Goal: Information Seeking & Learning: Learn about a topic

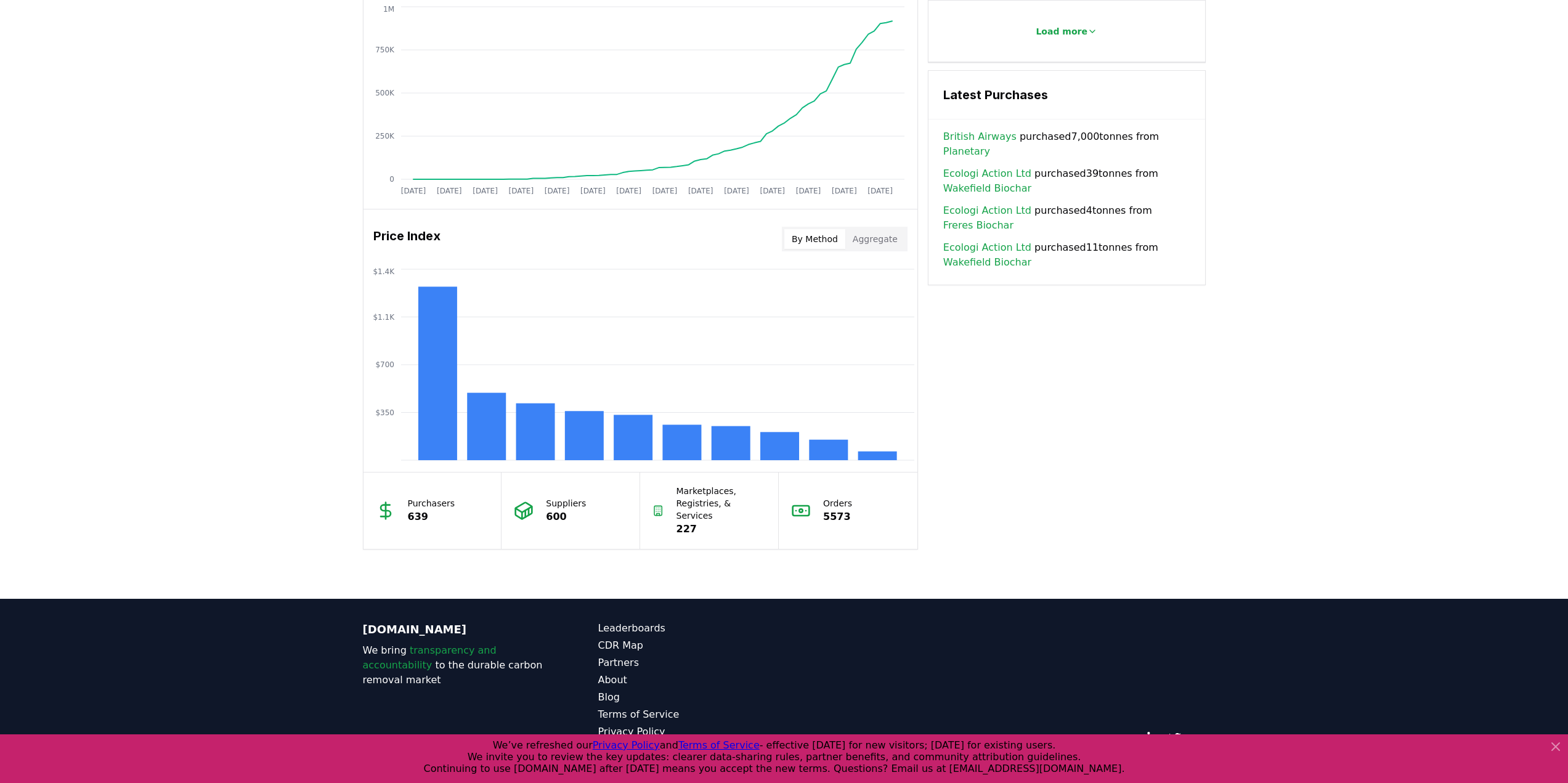
scroll to position [818, 0]
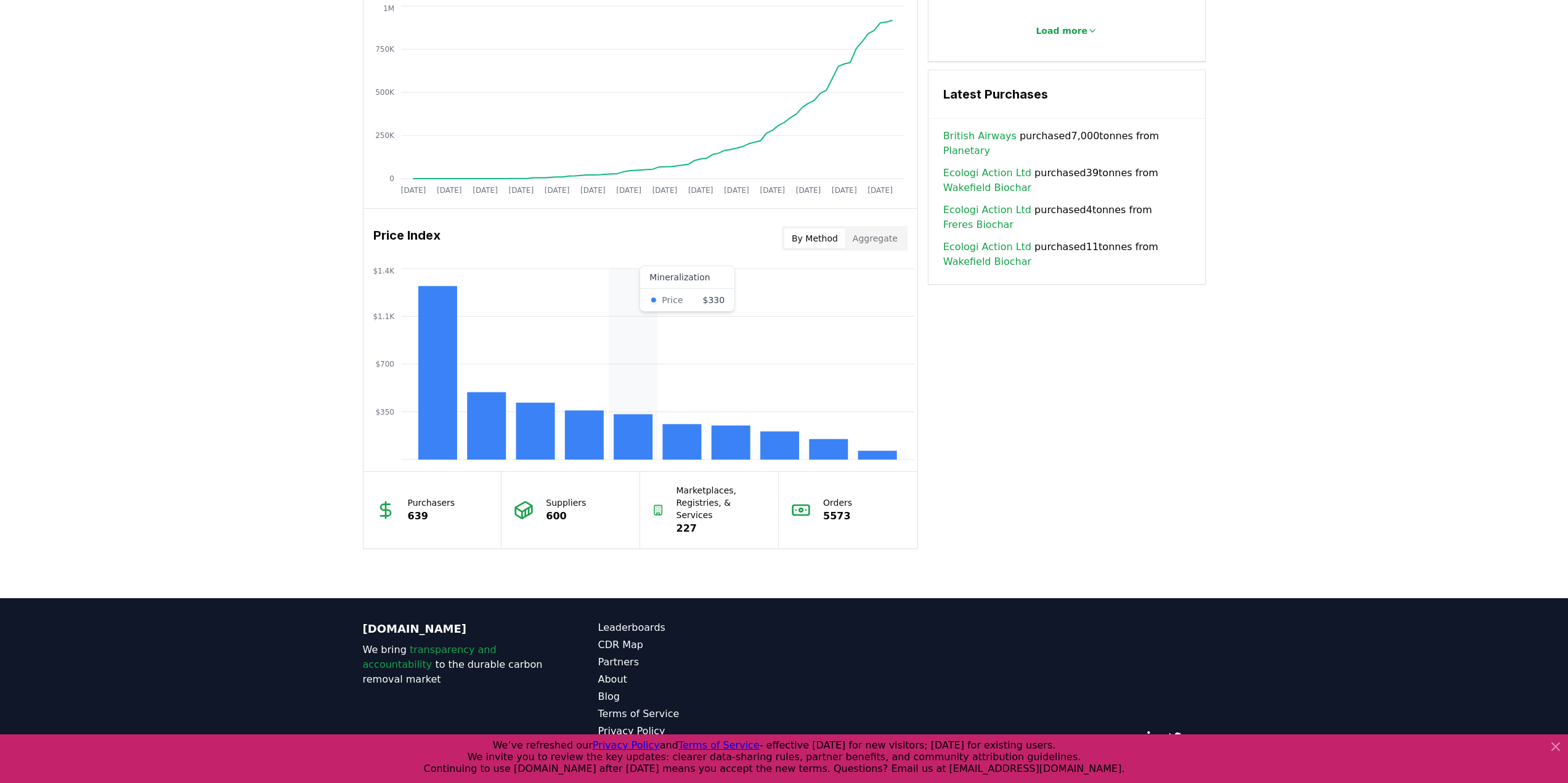
click at [634, 446] on rect at bounding box center [633, 437] width 39 height 46
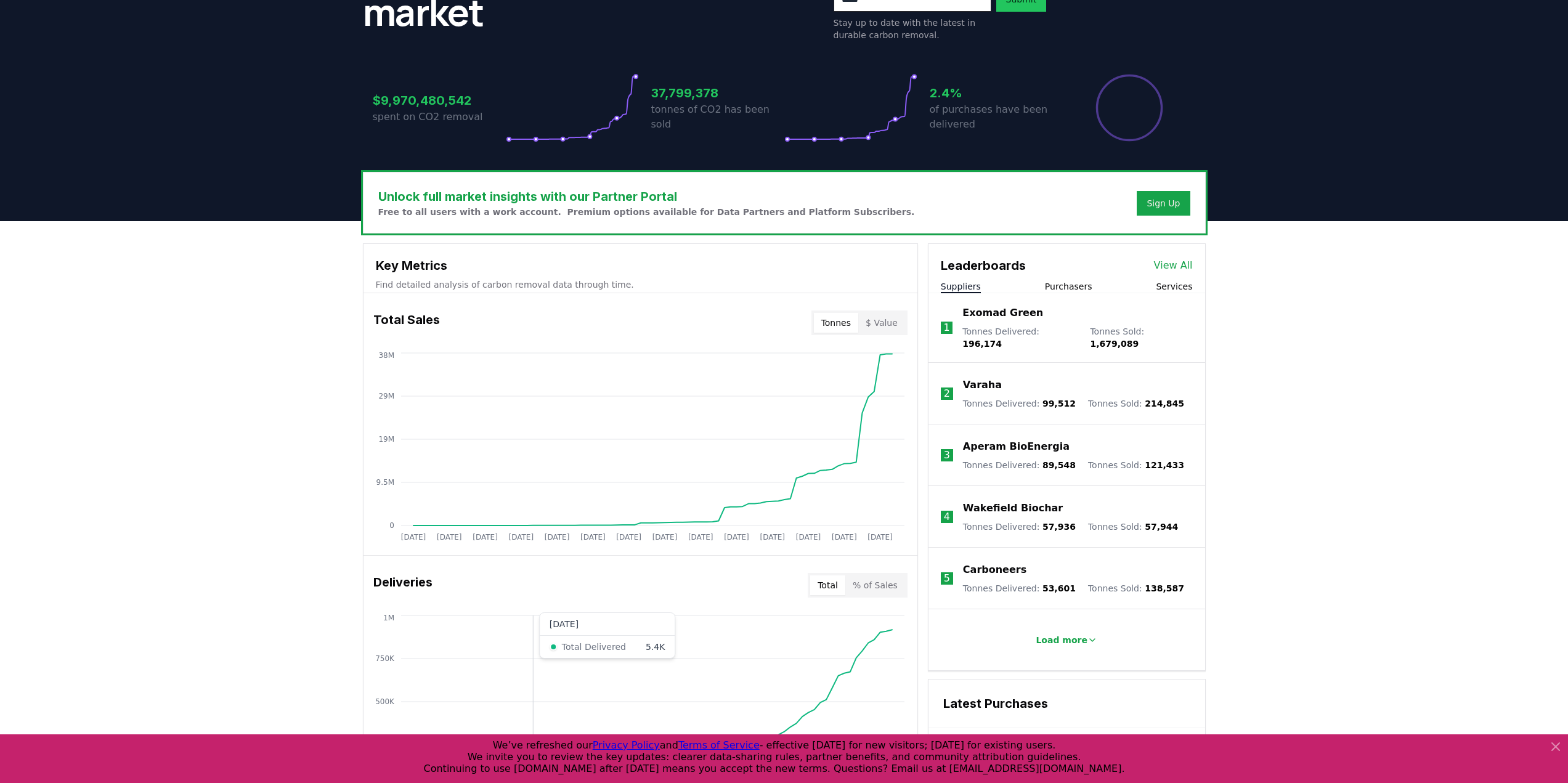
scroll to position [202, 0]
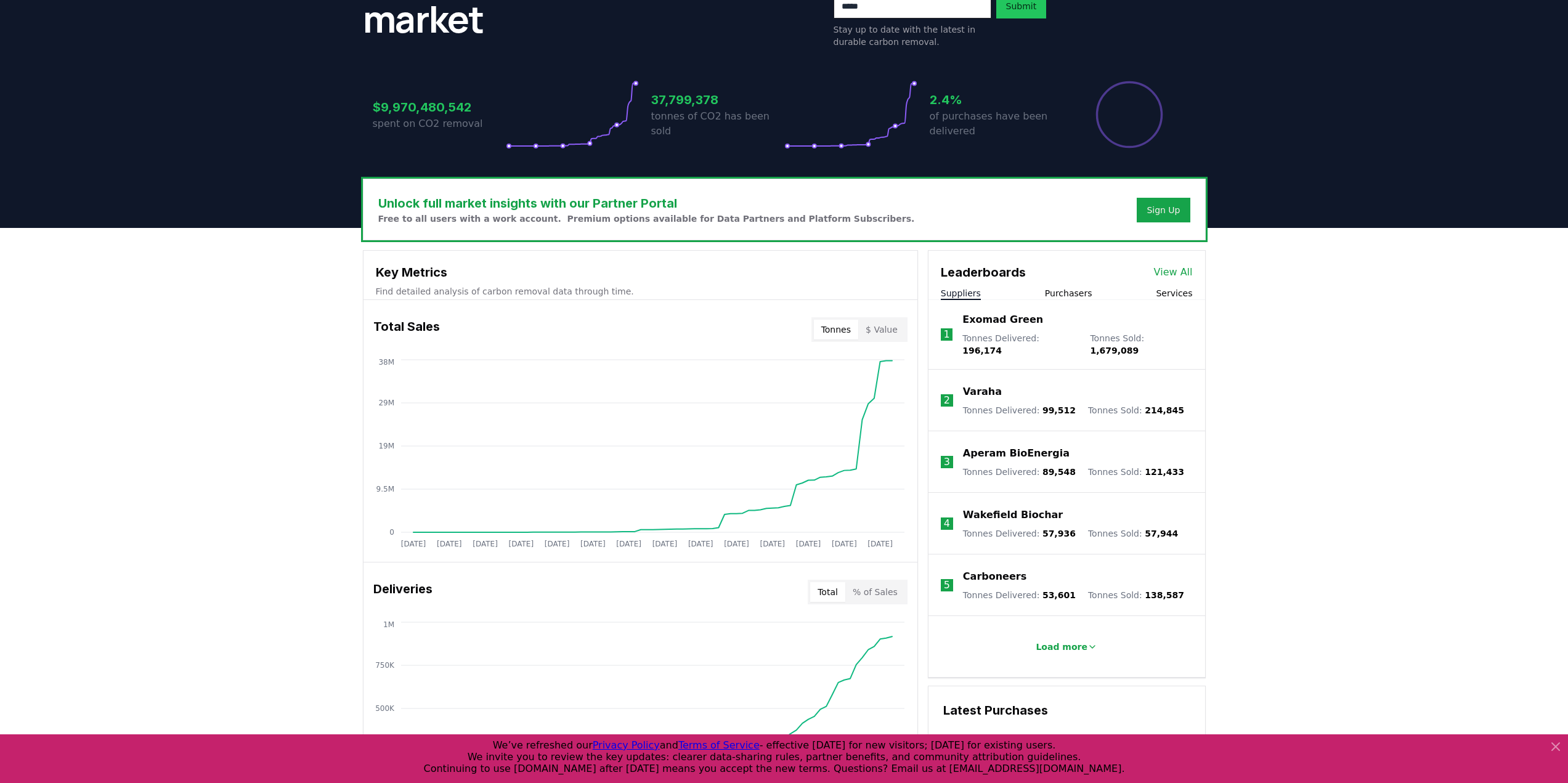
click at [1083, 287] on div "Leaderboards View All Suppliers Purchasers Services" at bounding box center [1067, 275] width 276 height 49
click at [1078, 292] on button "Purchasers" at bounding box center [1069, 293] width 48 height 12
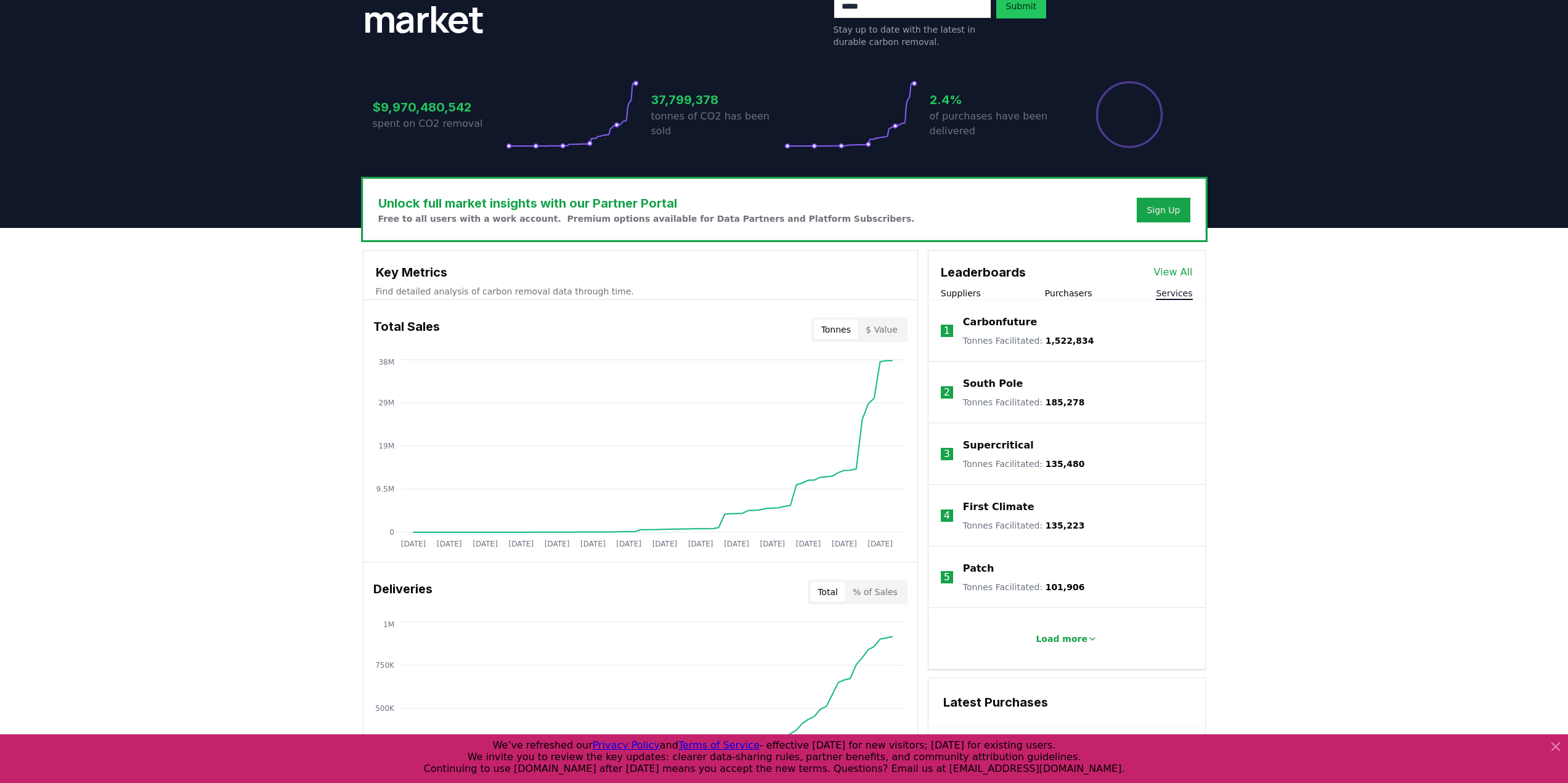
click at [1177, 290] on button "Services" at bounding box center [1173, 293] width 36 height 12
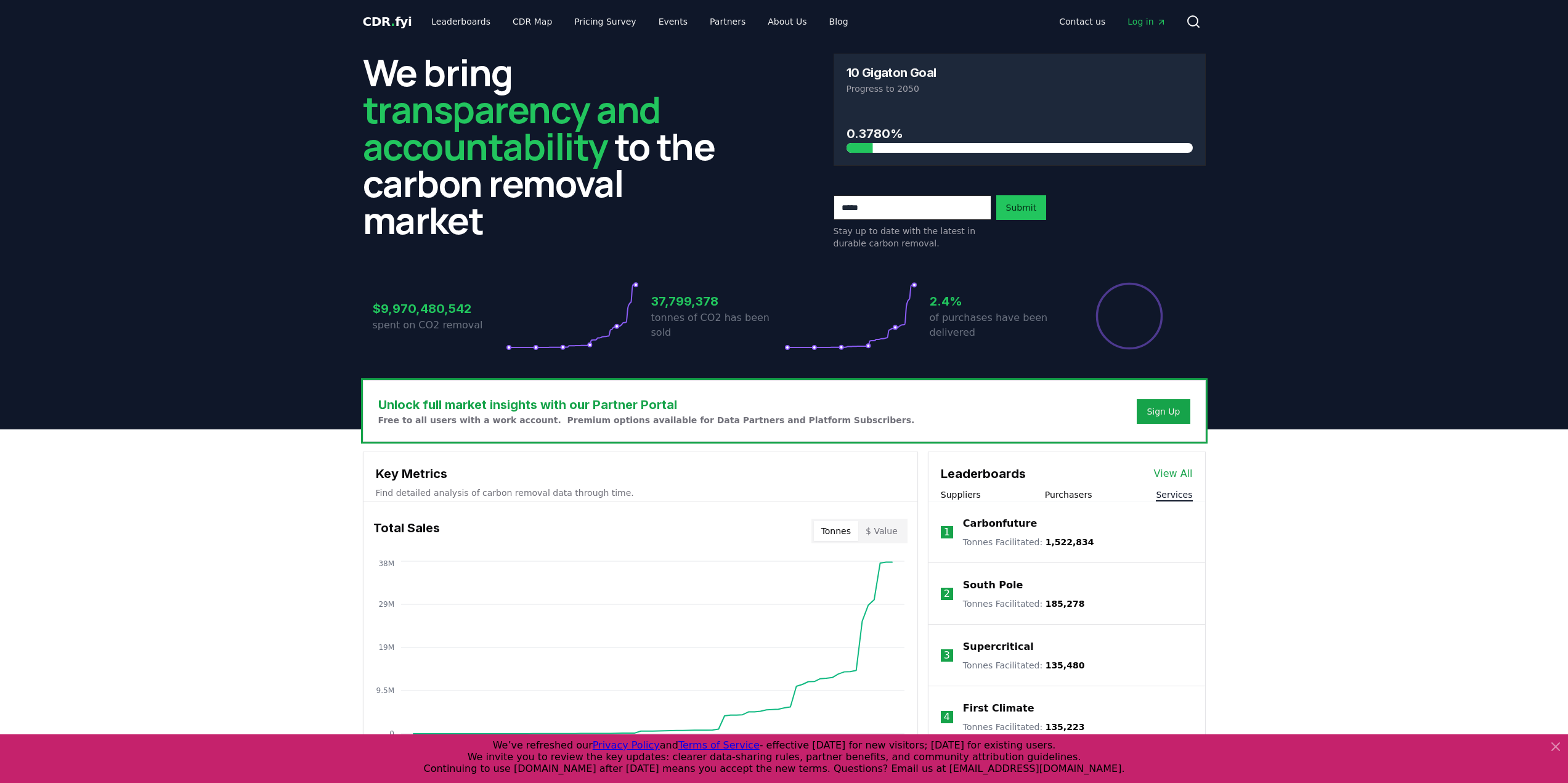
scroll to position [0, 0]
click at [536, 22] on link "CDR Map" at bounding box center [532, 22] width 59 height 22
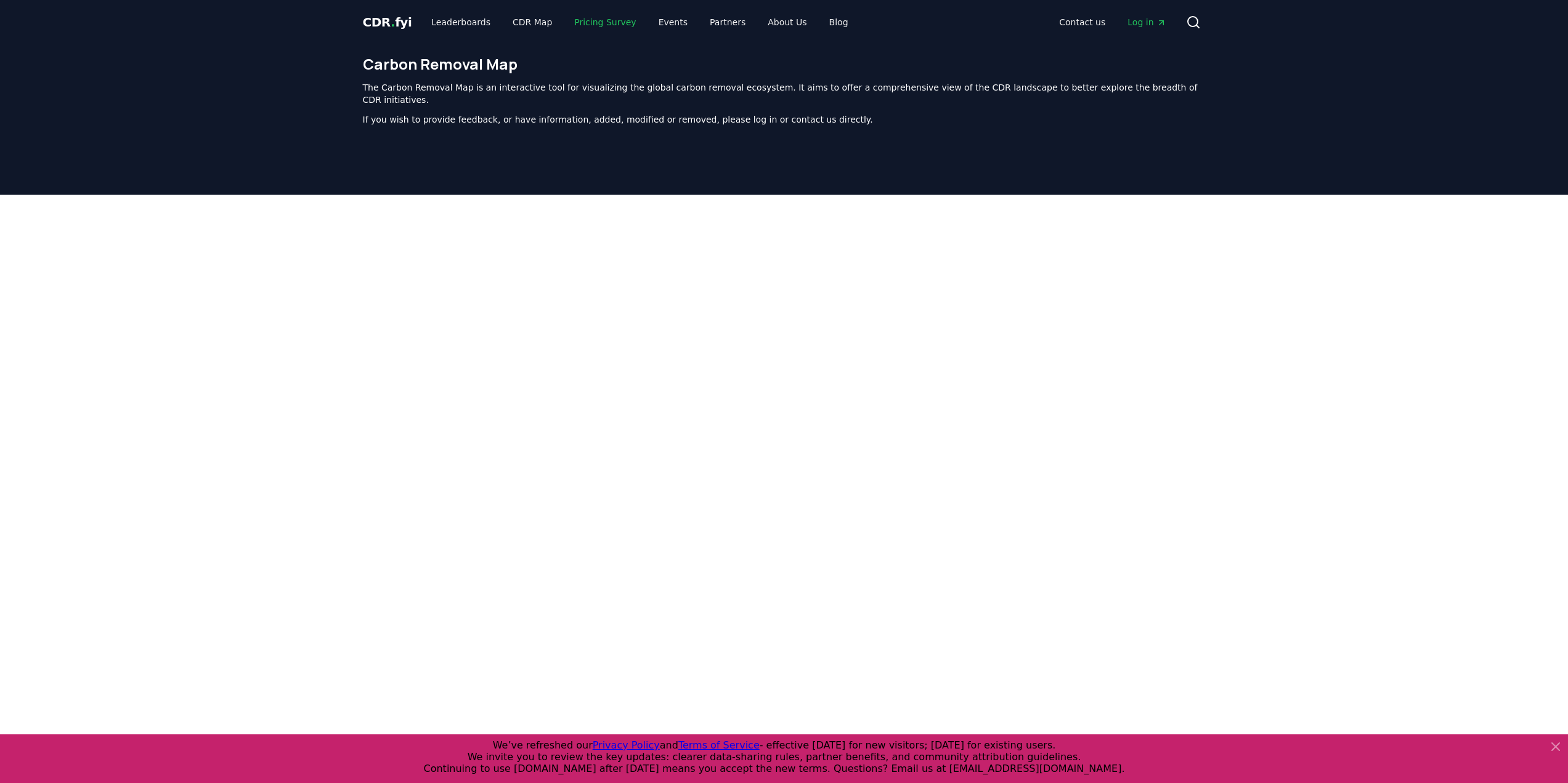
click at [598, 22] on link "Pricing Survey" at bounding box center [605, 22] width 82 height 22
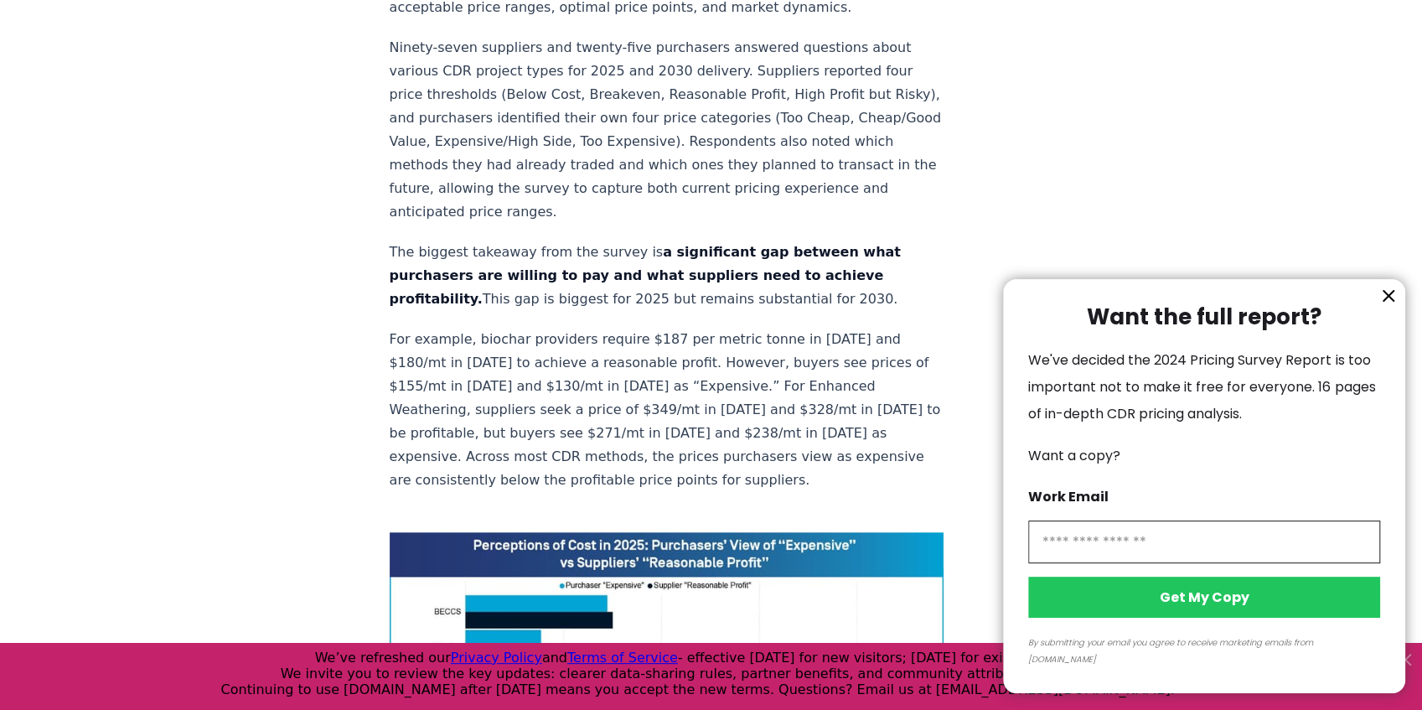
scroll to position [838, 0]
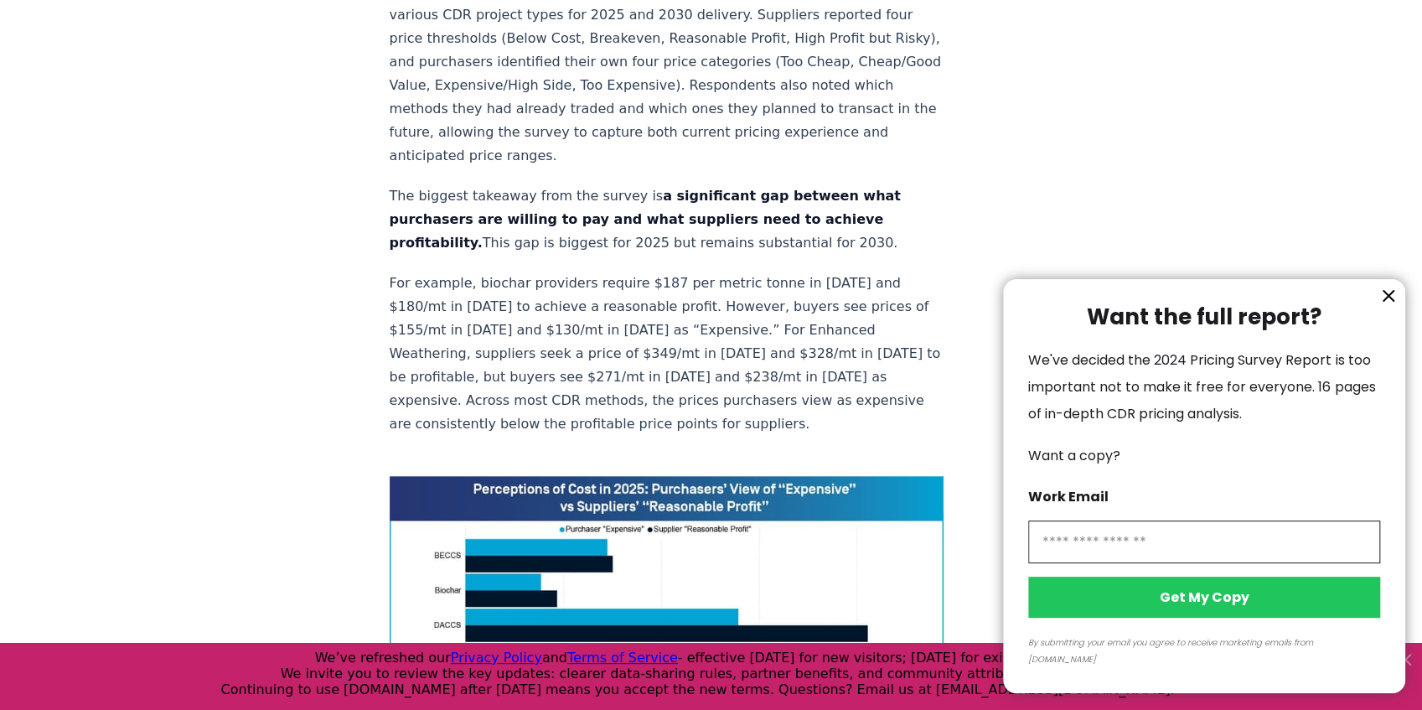
click at [1386, 301] on icon "information" at bounding box center [1389, 296] width 10 height 10
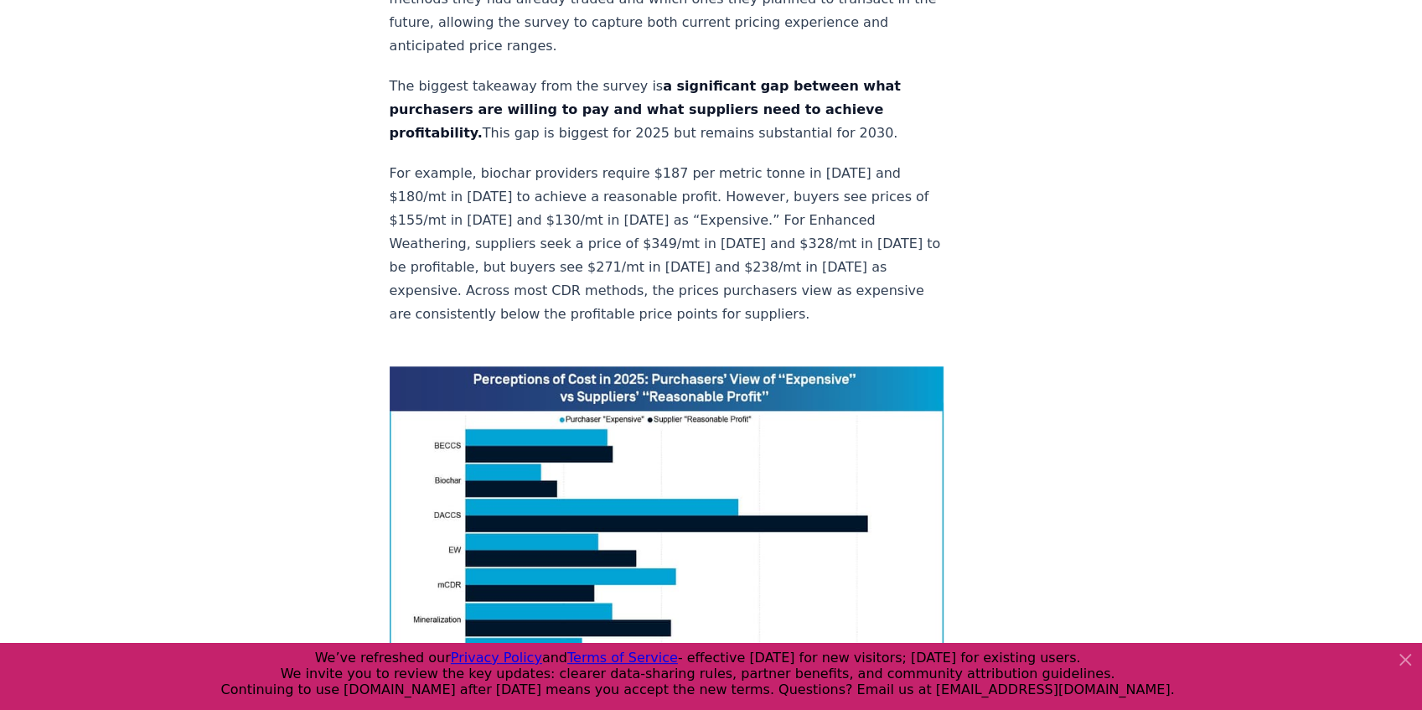
scroll to position [950, 0]
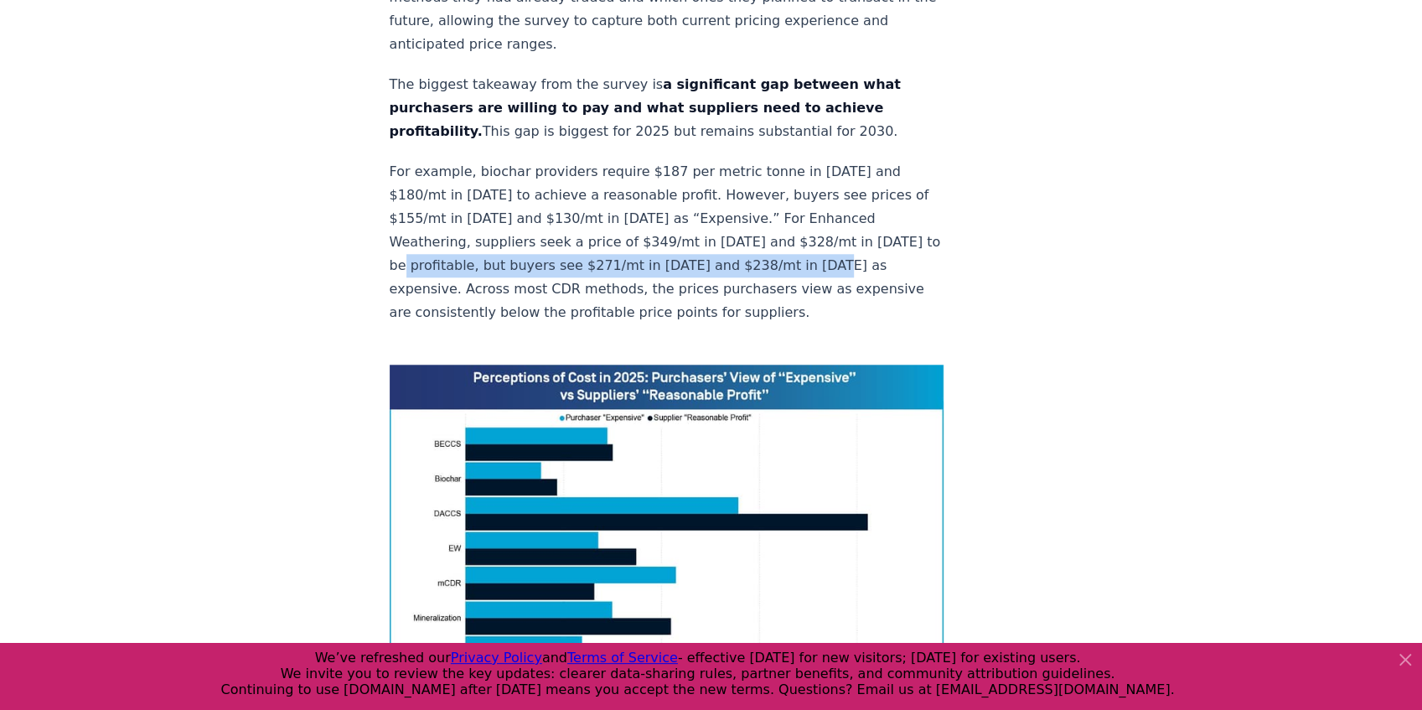
drag, startPoint x: 471, startPoint y: 213, endPoint x: 453, endPoint y: 236, distance: 29.8
click at [453, 236] on p "For example, biochar providers require $187 per metric tonne in [DATE] and $180…" at bounding box center [667, 242] width 555 height 164
click at [550, 221] on p "For example, biochar providers require $187 per metric tonne in [DATE] and $180…" at bounding box center [667, 242] width 555 height 164
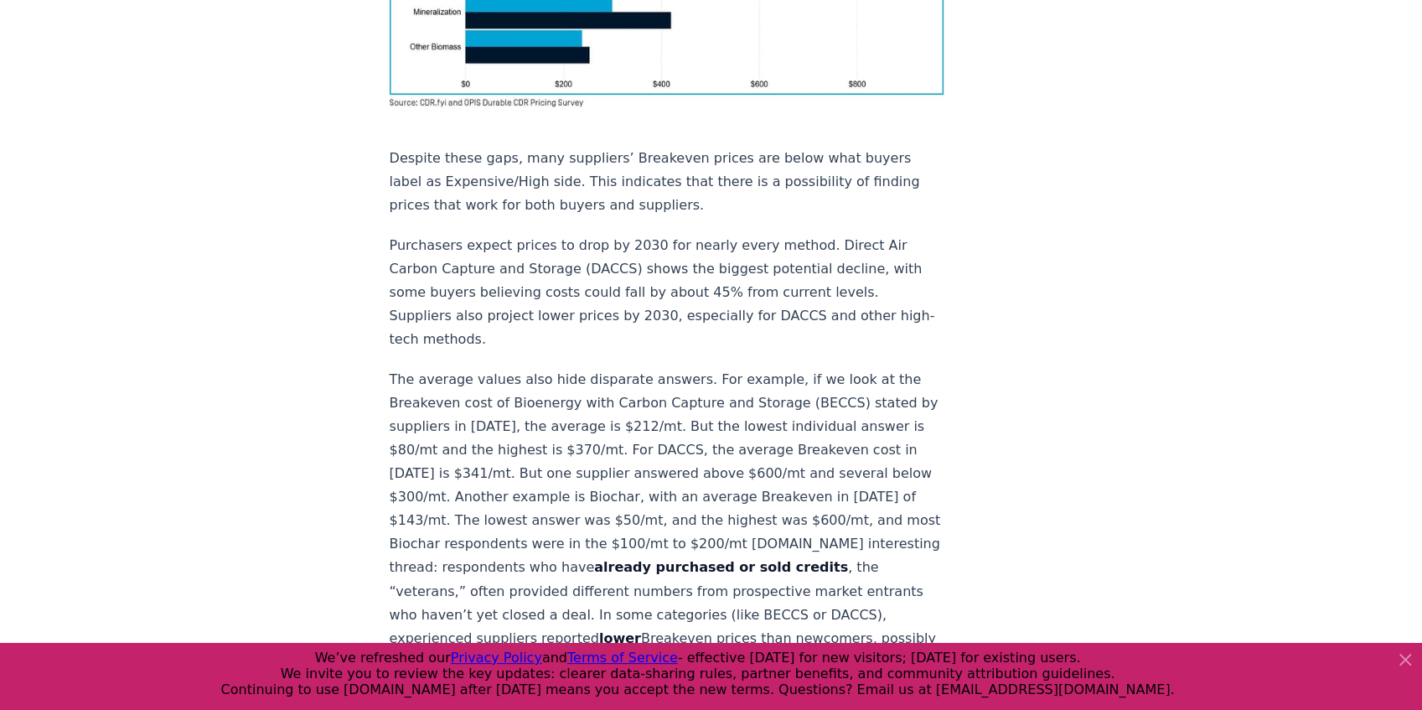
scroll to position [1564, 0]
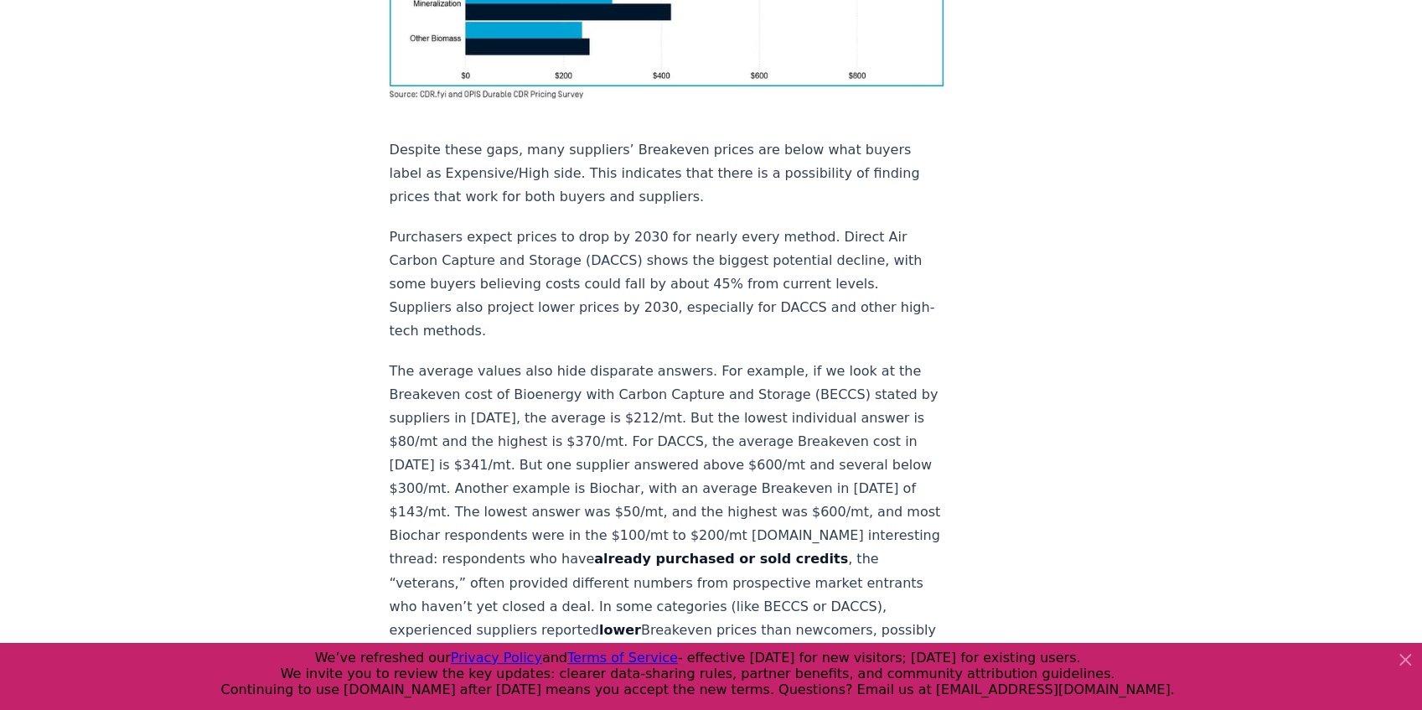
click at [1401, 658] on icon at bounding box center [1406, 660] width 20 height 20
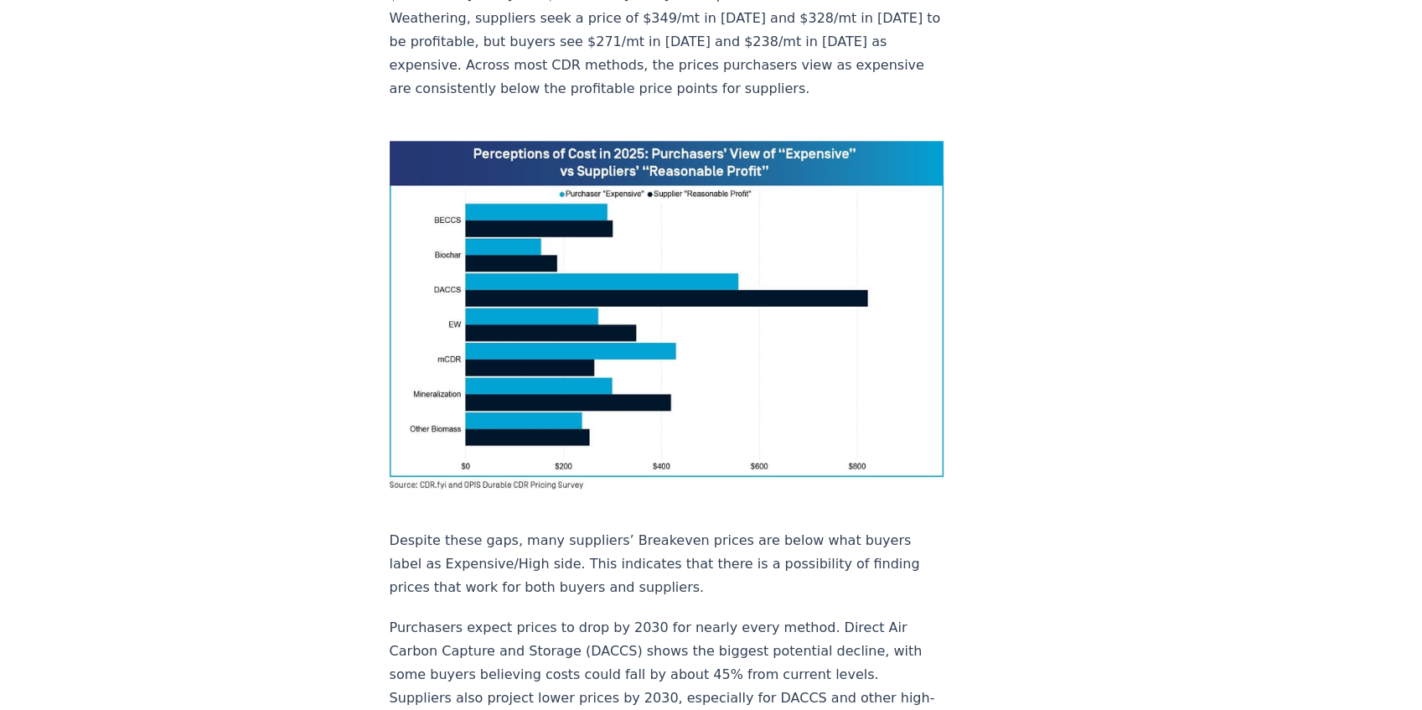
scroll to position [1117, 0]
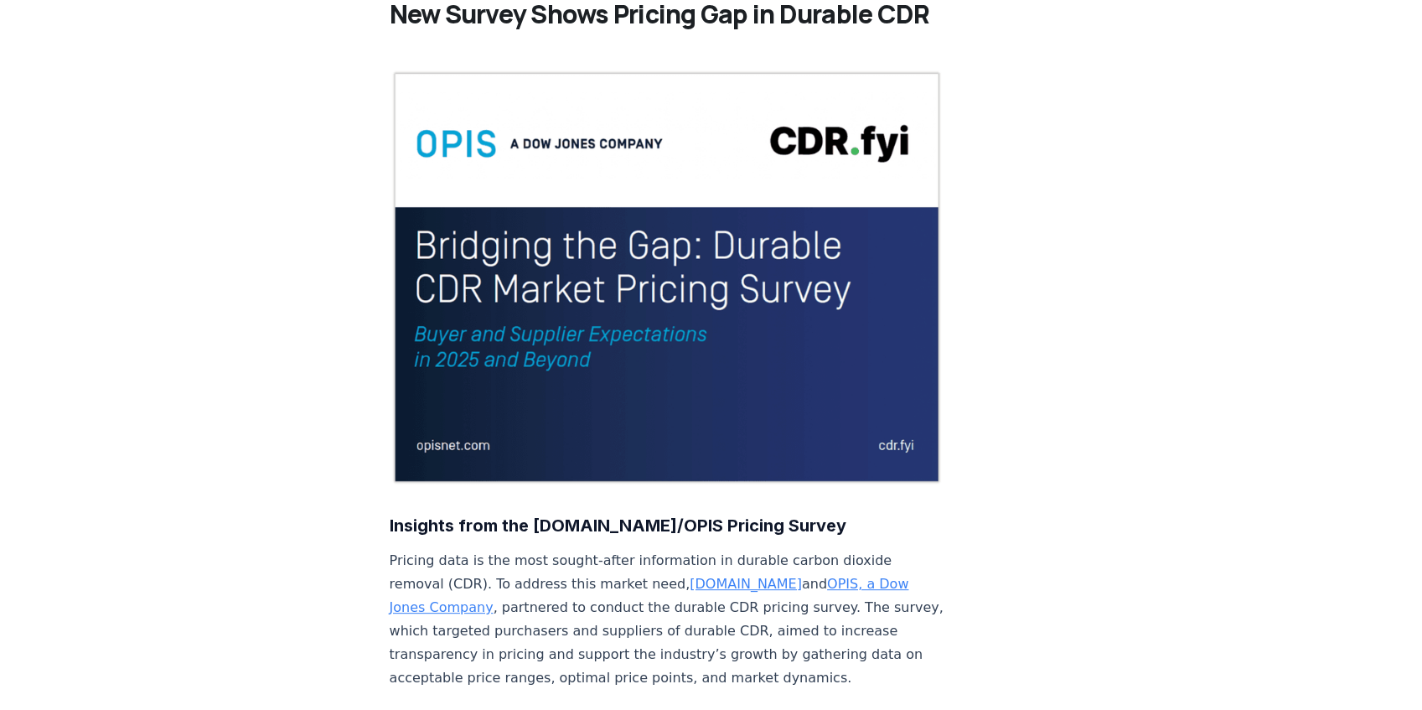
scroll to position [0, 0]
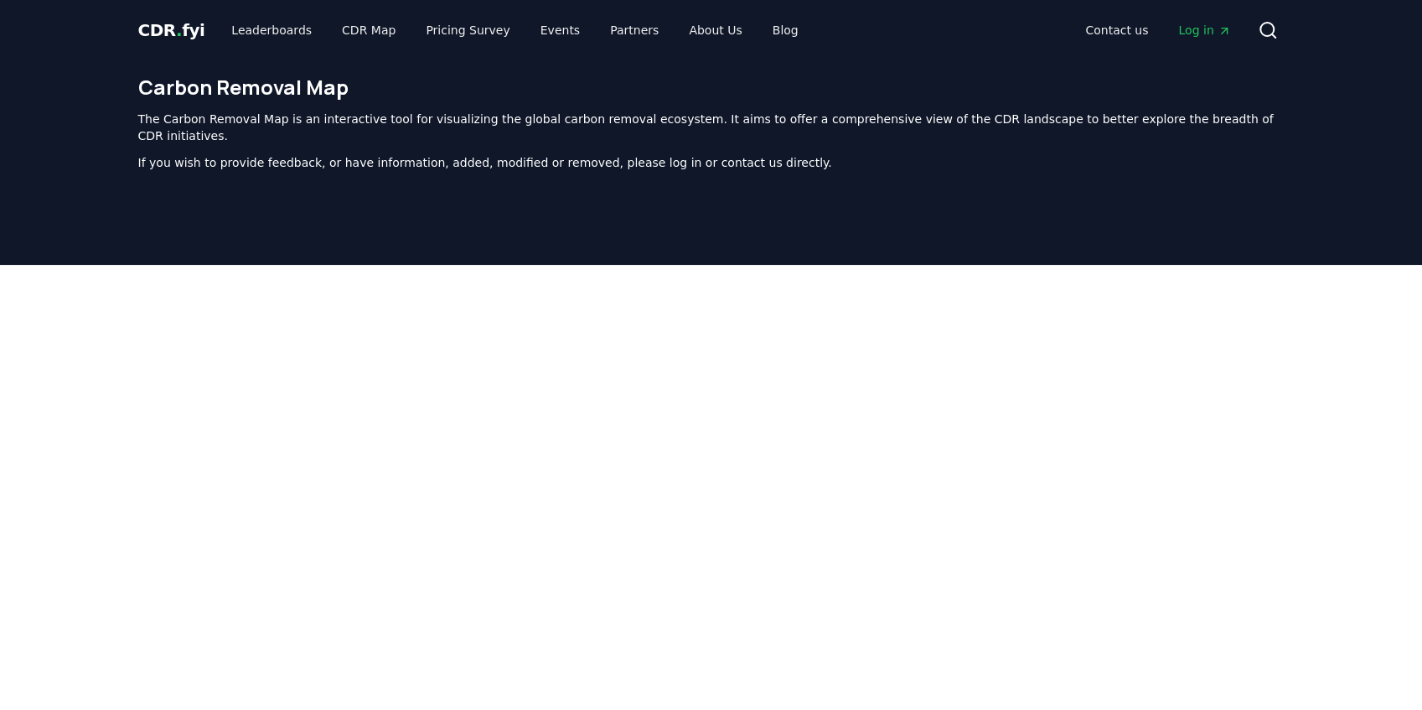
scroll to position [344, 0]
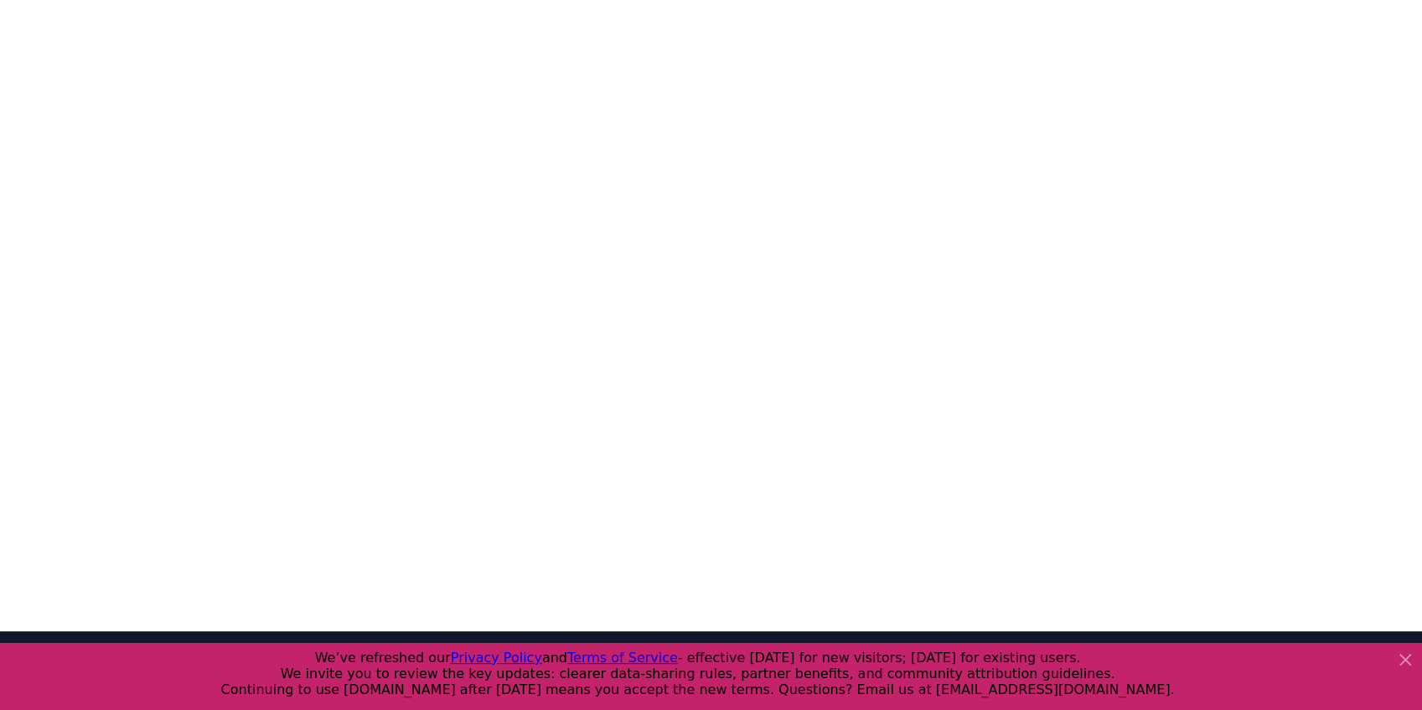
drag, startPoint x: 75, startPoint y: 386, endPoint x: 92, endPoint y: 376, distance: 19.9
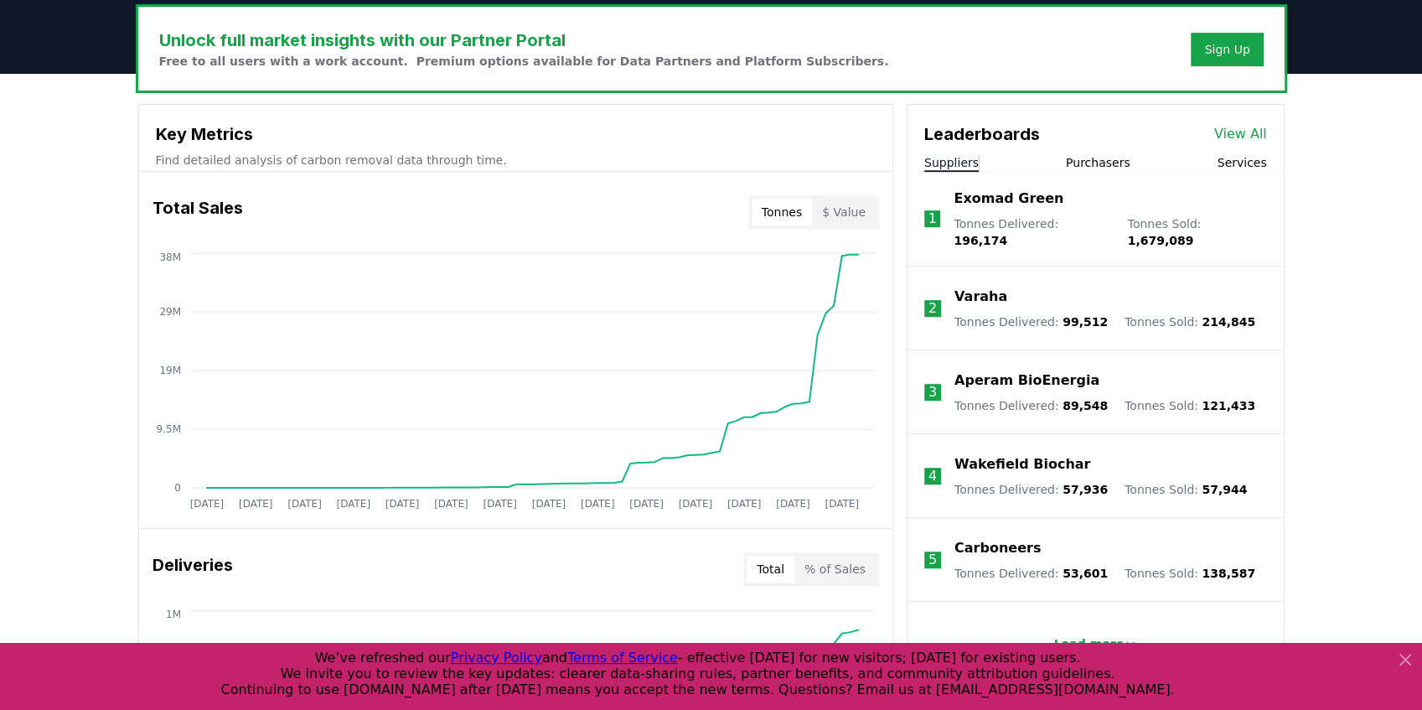
scroll to position [558, 0]
